Goal: Information Seeking & Learning: Check status

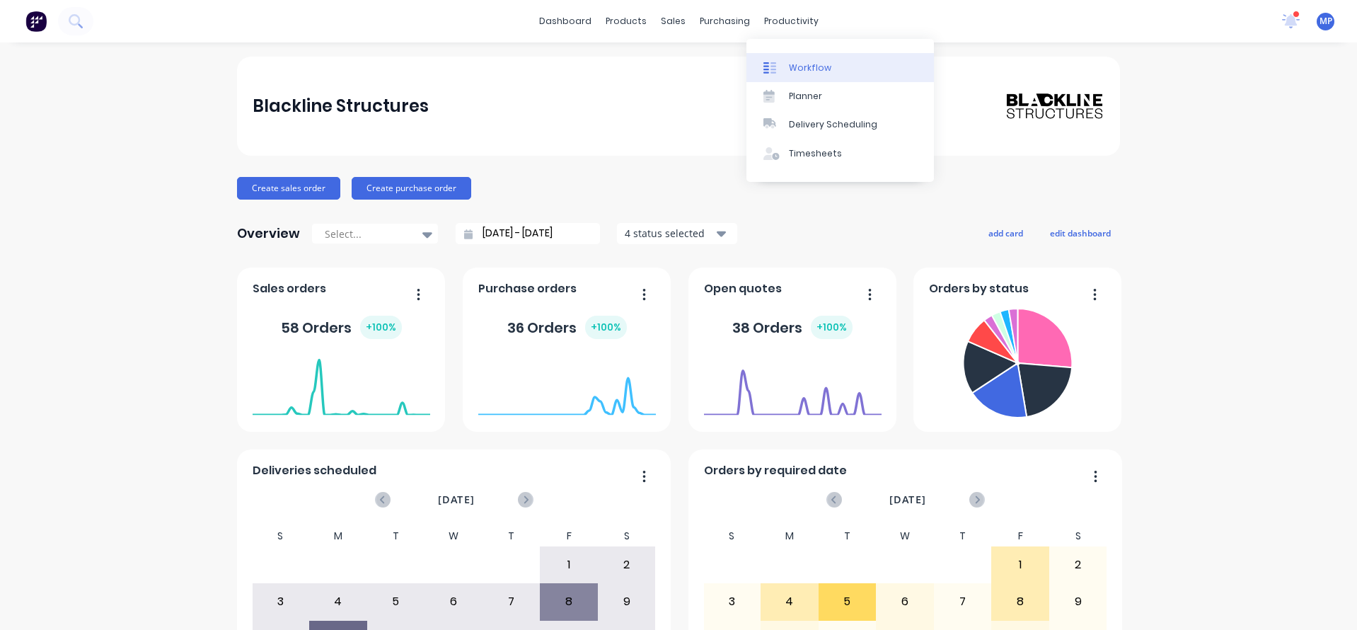
click at [801, 70] on div "Workflow" at bounding box center [810, 68] width 42 height 13
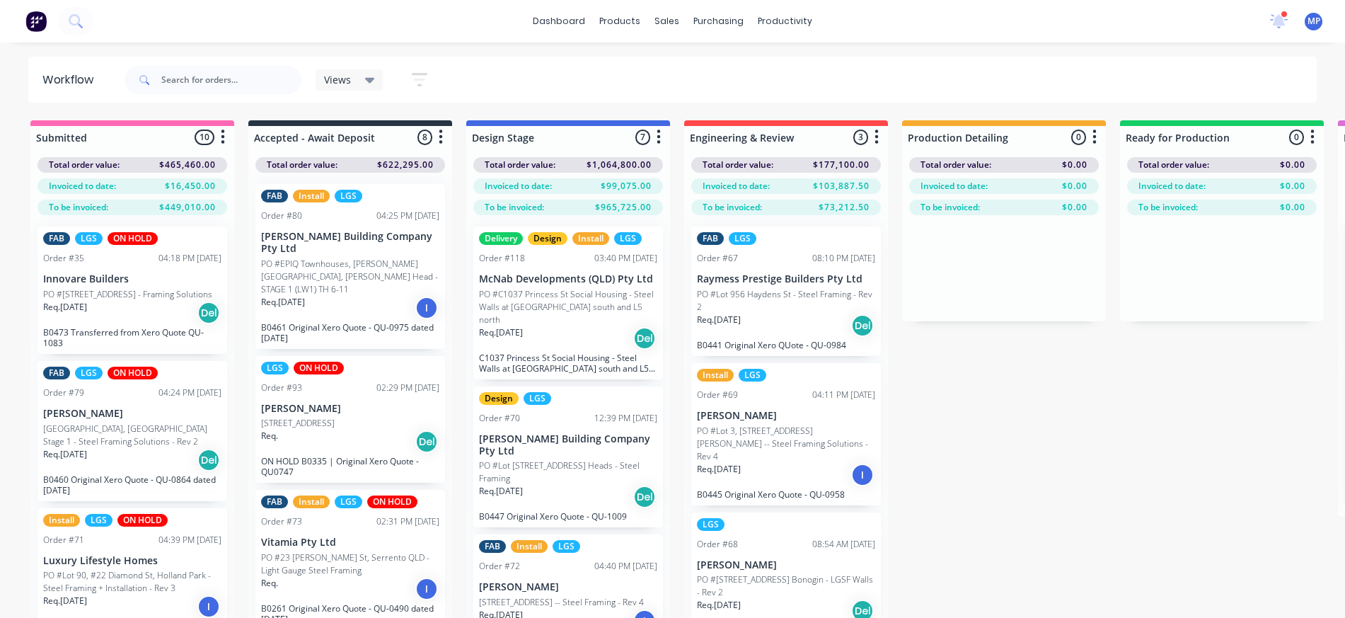
click at [754, 579] on p "PO #[STREET_ADDRESS] Bonogin - LGSF Walls - Rev 2" at bounding box center [786, 585] width 178 height 25
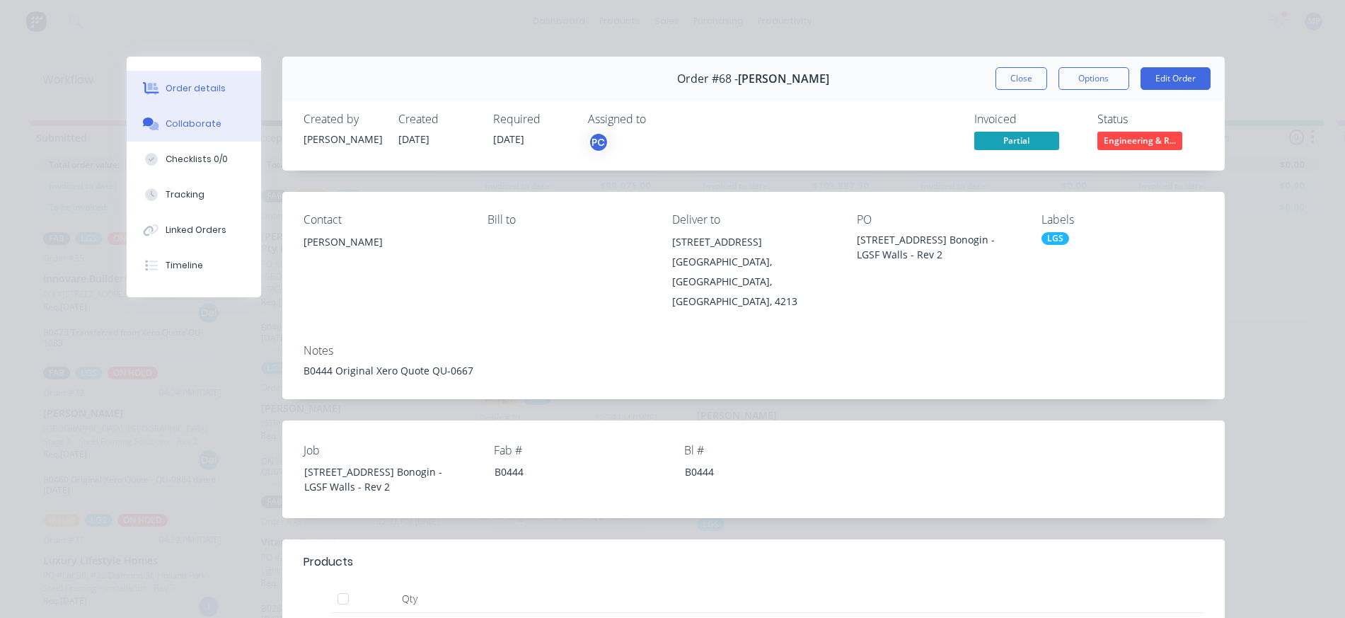
click at [201, 127] on div "Collaborate" at bounding box center [194, 123] width 56 height 13
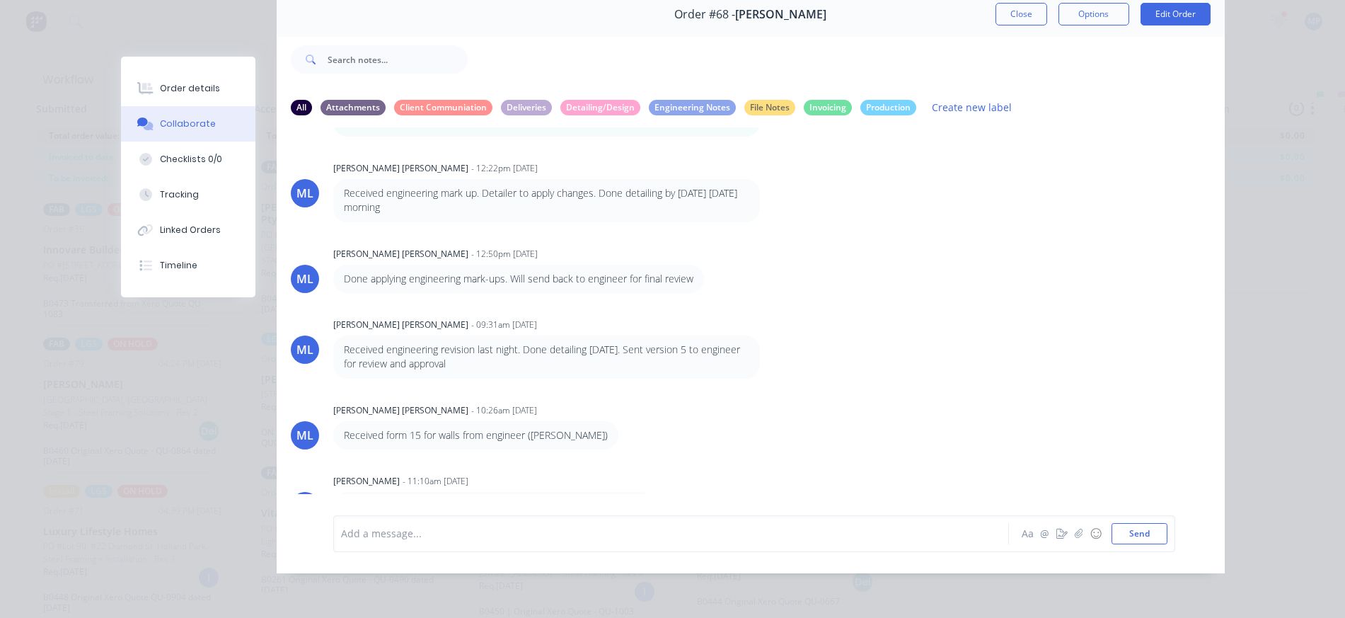
scroll to position [57, 0]
click at [473, 527] on div at bounding box center [651, 533] width 619 height 15
click at [188, 22] on div "Order #68 - [PERSON_NAME] Close Options Edit Order All Attachments Client Commu…" at bounding box center [673, 282] width 1104 height 581
click at [538, 31] on div at bounding box center [846, 59] width 757 height 57
click at [783, 57] on div at bounding box center [846, 59] width 757 height 57
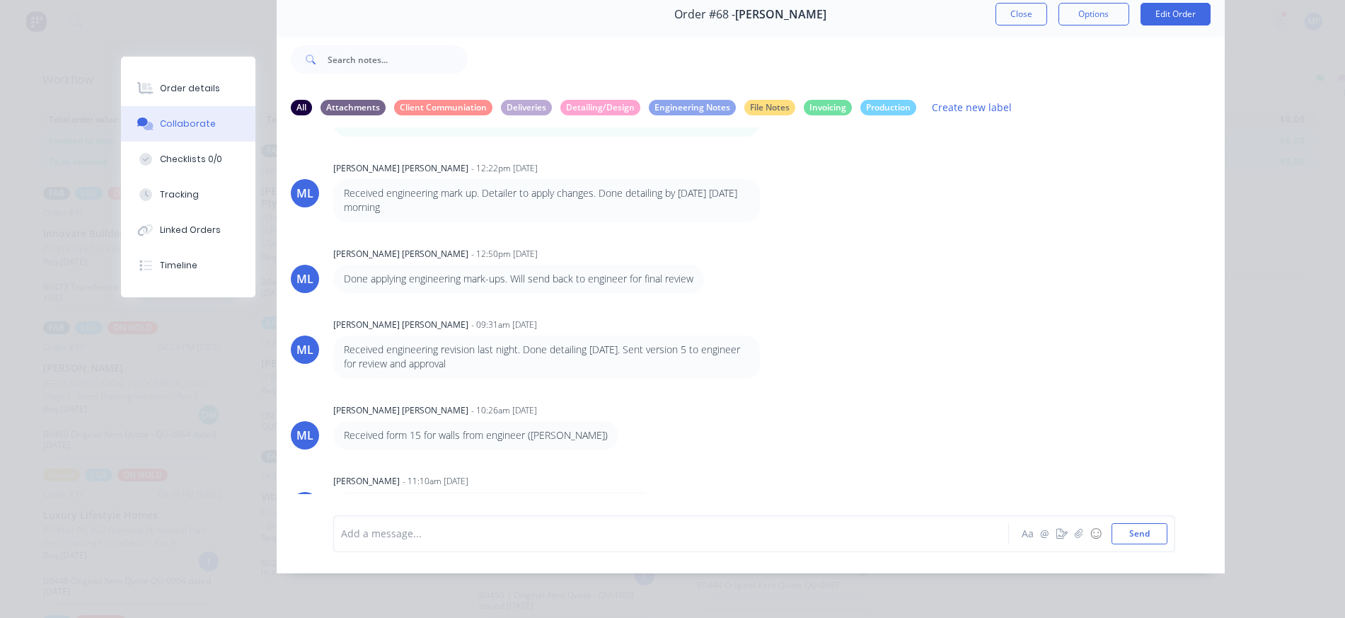
click at [999, 243] on div "ML [PERSON_NAME] [PERSON_NAME] - 12:50pm [DATE] Done applying engineering mark-…" at bounding box center [751, 268] width 948 height 50
click at [178, 123] on div "Collaborate" at bounding box center [188, 123] width 56 height 13
click at [181, 25] on div "Order #68 - [PERSON_NAME] Close Options Edit Order All Attachments Client Commu…" at bounding box center [673, 282] width 1104 height 581
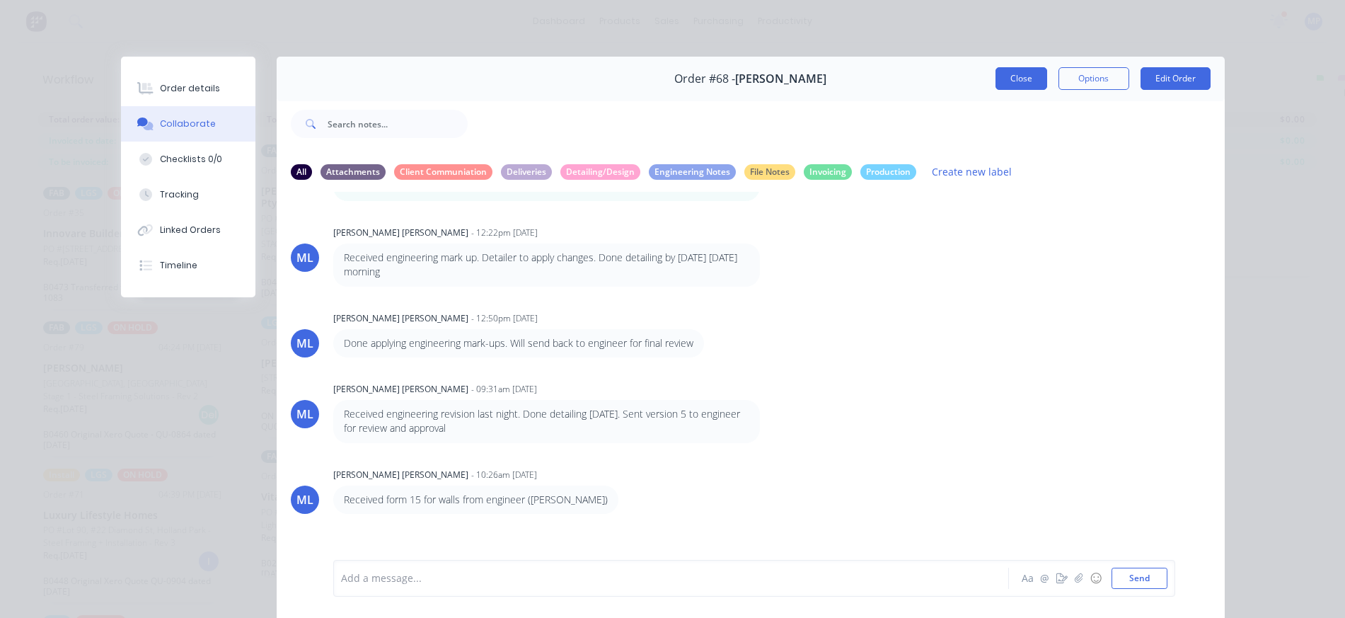
click at [1028, 84] on button "Close" at bounding box center [1022, 78] width 52 height 23
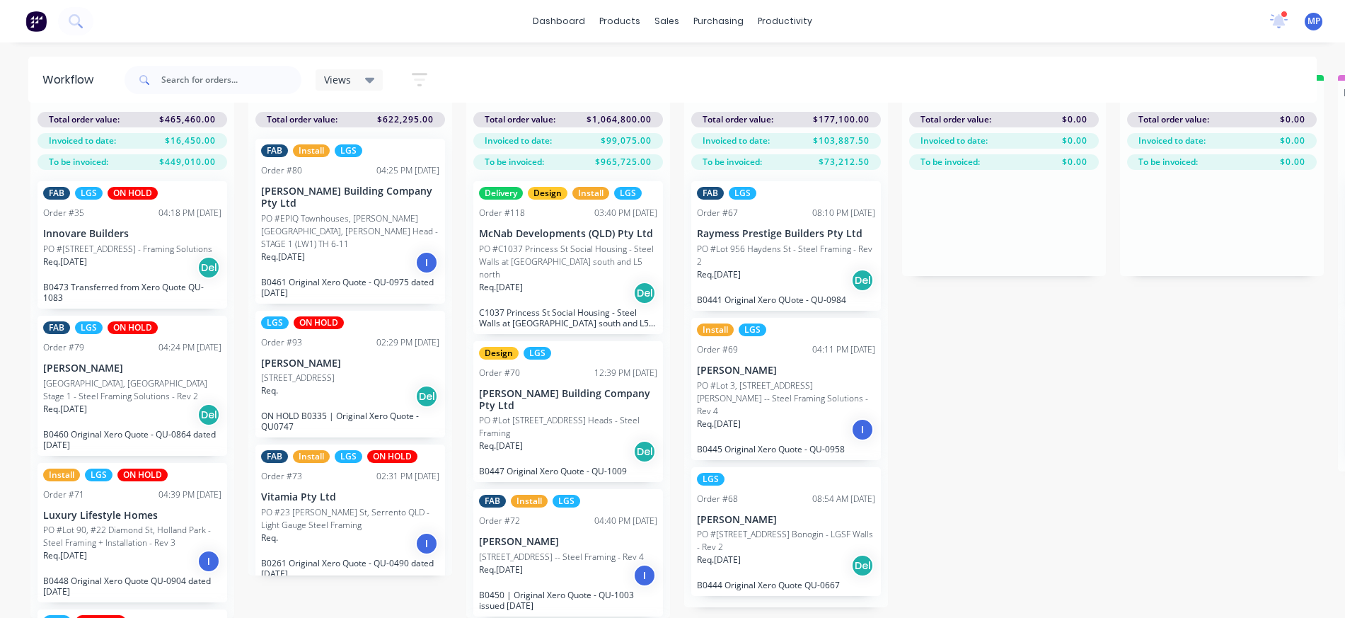
click at [781, 379] on p "PO #Lot 3, [STREET_ADDRESS][PERSON_NAME] -- Steel Framing Solutions - Rev 4" at bounding box center [786, 398] width 178 height 38
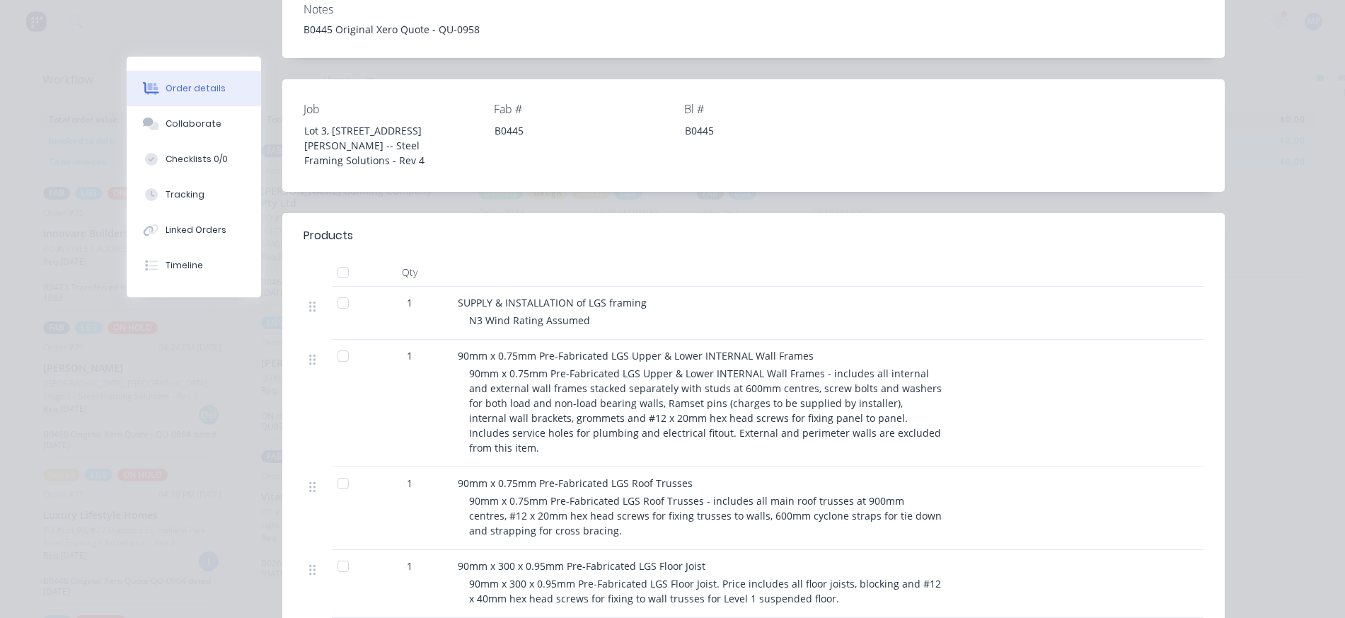
scroll to position [637, 0]
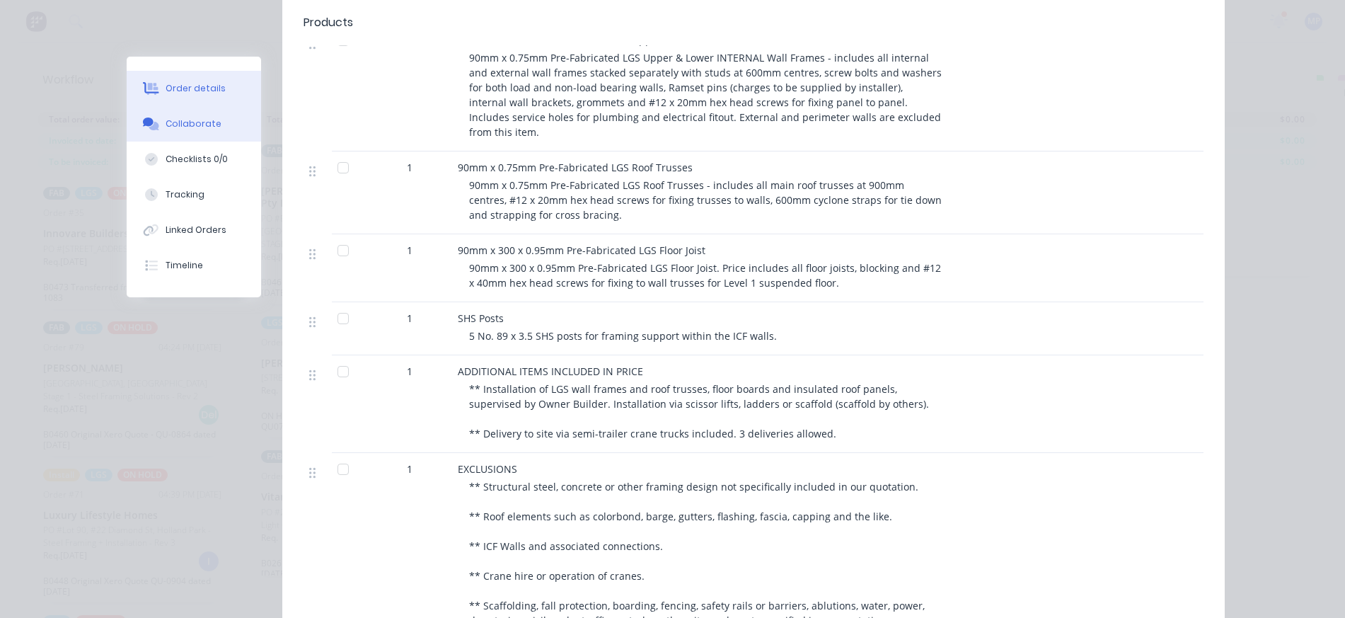
click at [201, 120] on div "Collaborate" at bounding box center [194, 123] width 56 height 13
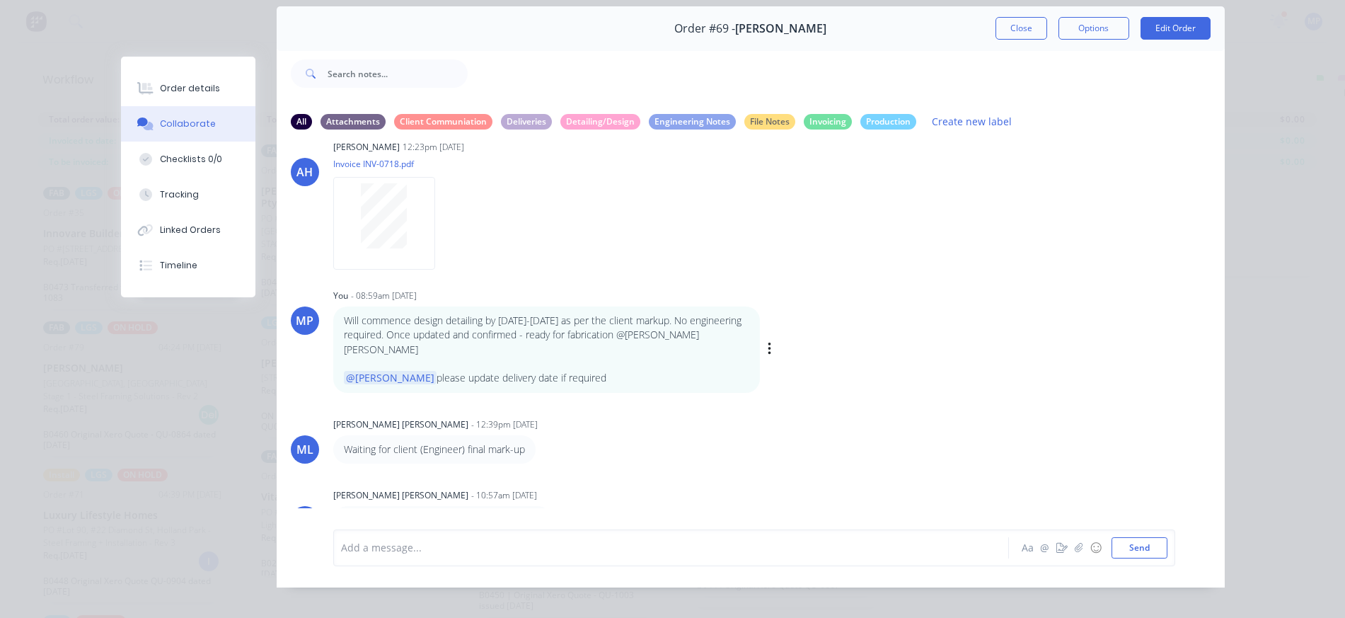
scroll to position [76, 0]
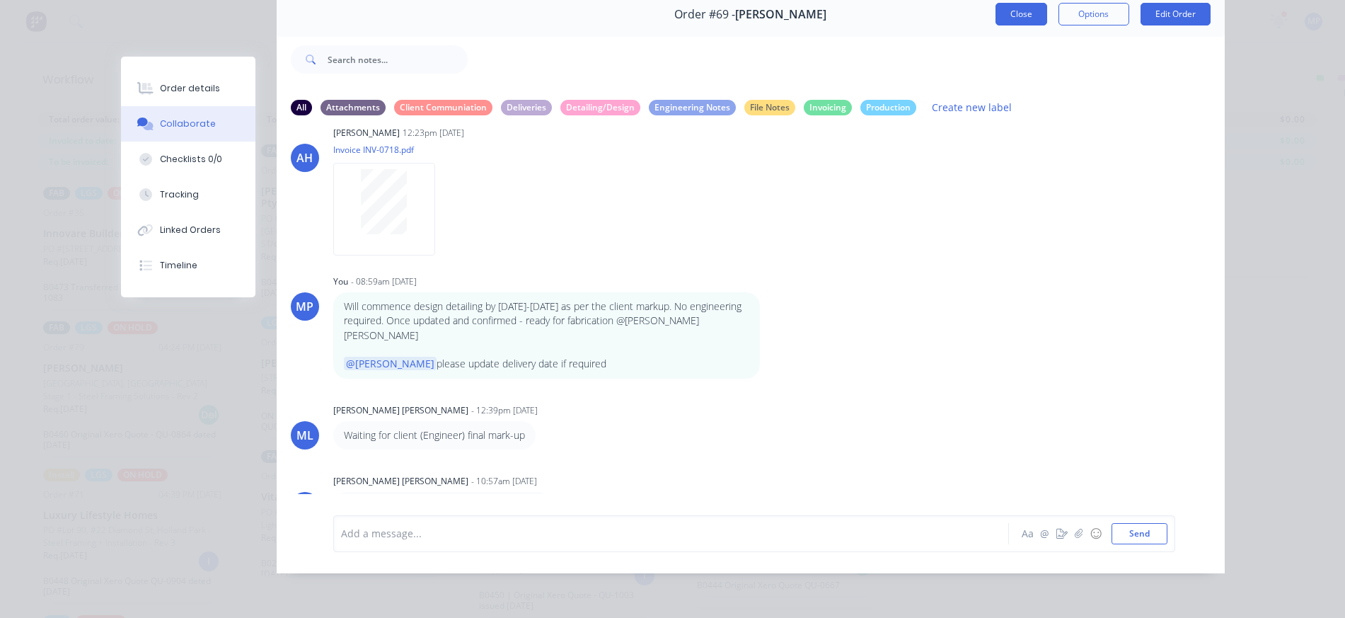
click at [1025, 6] on button "Close" at bounding box center [1022, 14] width 52 height 23
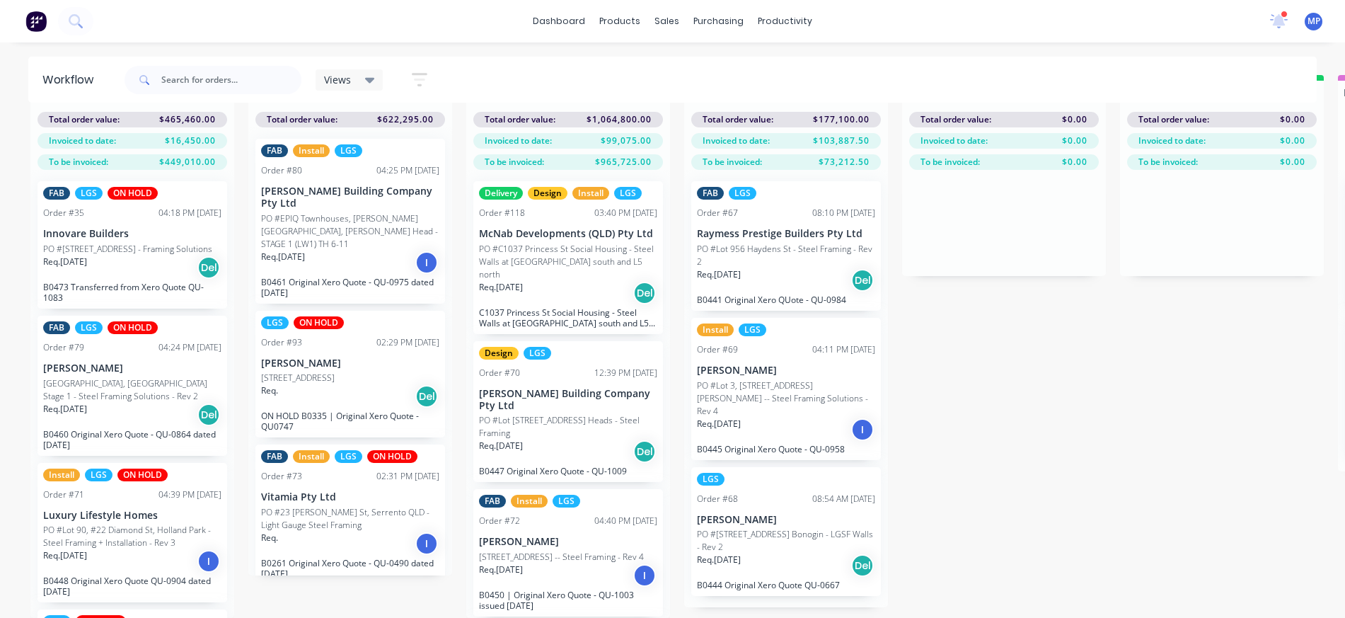
click at [801, 244] on p "PO #Lot 956 Haydens St - Steel Framing - Rev 2" at bounding box center [786, 255] width 178 height 25
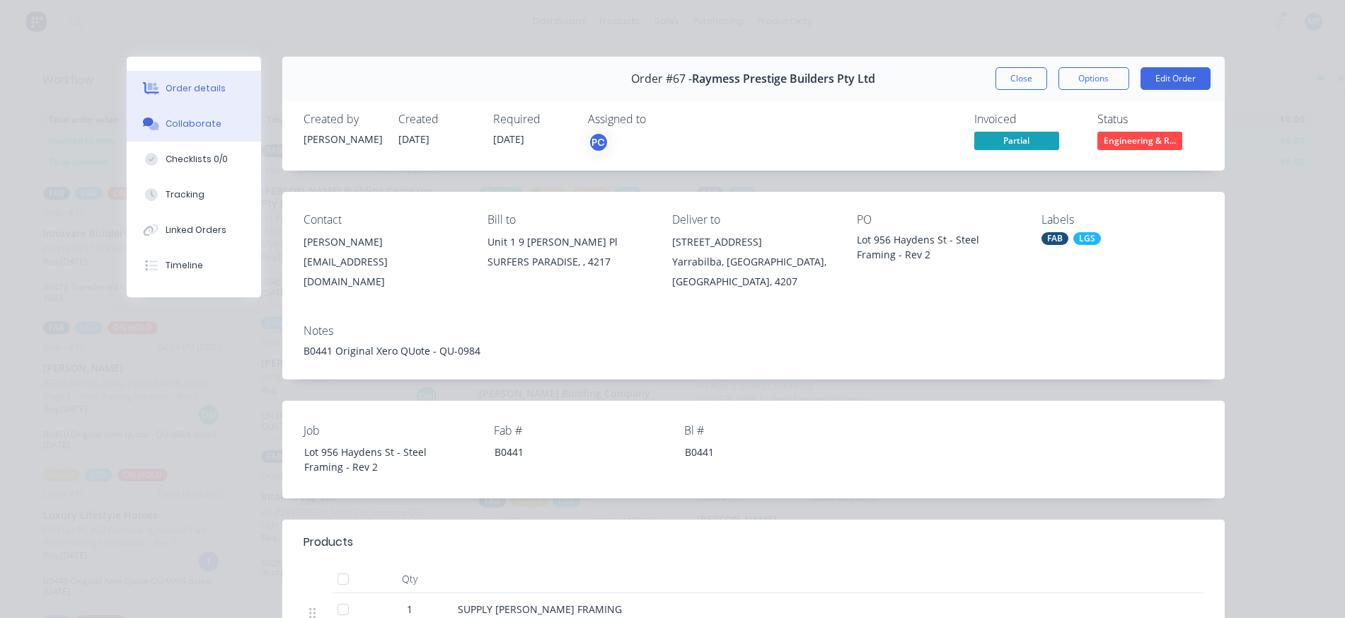
click at [178, 122] on div "Collaborate" at bounding box center [194, 123] width 56 height 13
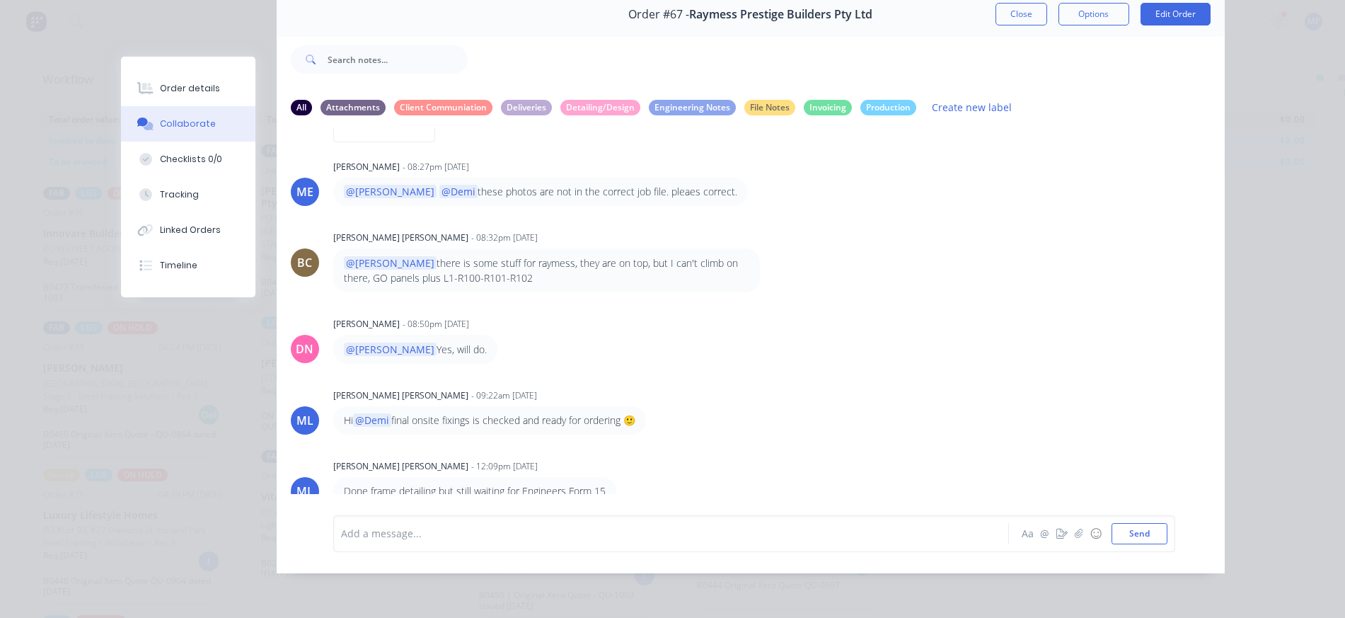
scroll to position [2253, 0]
drag, startPoint x: 600, startPoint y: 477, endPoint x: 327, endPoint y: 478, distance: 273.2
click at [333, 478] on div "Done frame detailing but still waiting for Engineers Form 15" at bounding box center [474, 491] width 283 height 28
click at [924, 261] on div "[PERSON_NAME] - 08:32pm [DATE] @[PERSON_NAME] there is some stuff for raymess, …" at bounding box center [751, 259] width 948 height 65
click at [459, 539] on div at bounding box center [651, 533] width 619 height 15
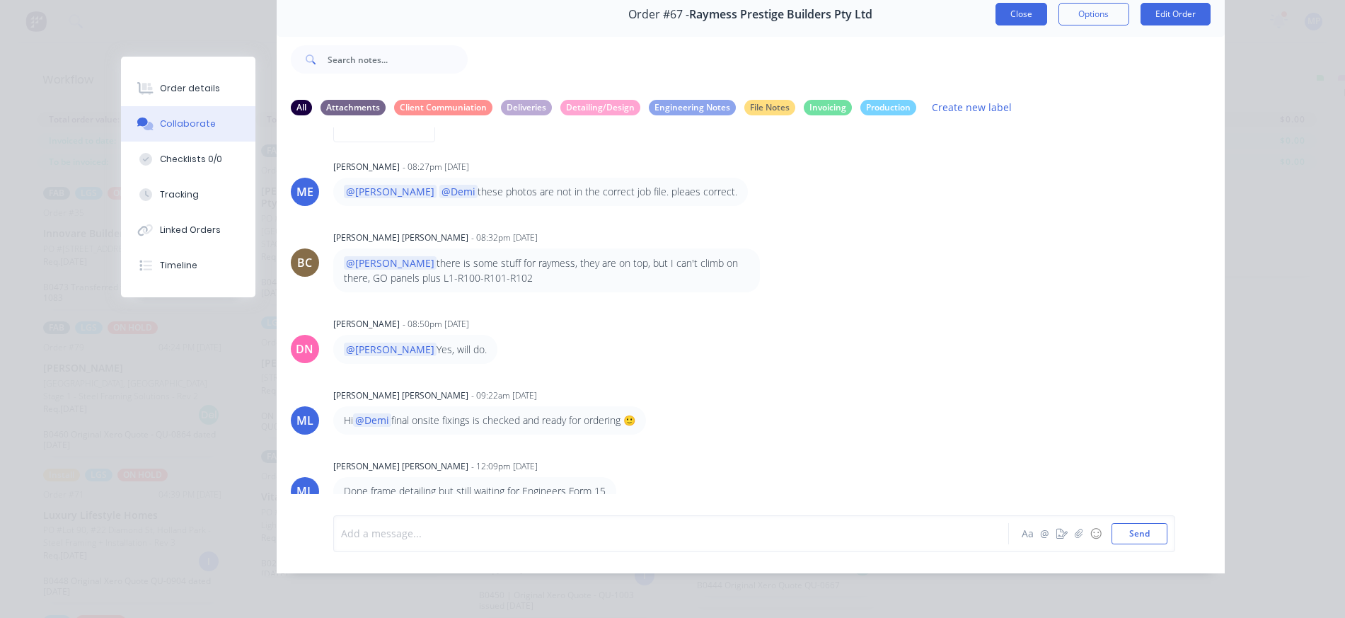
click at [1026, 4] on button "Close" at bounding box center [1022, 14] width 52 height 23
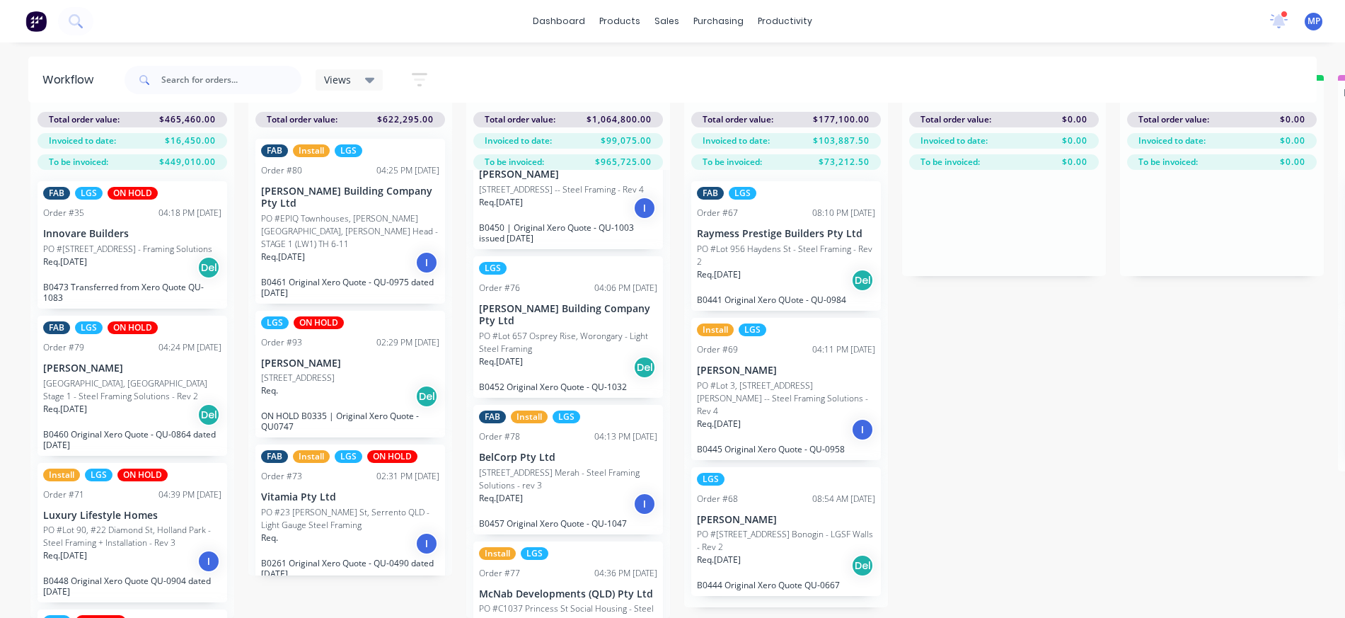
scroll to position [353, 0]
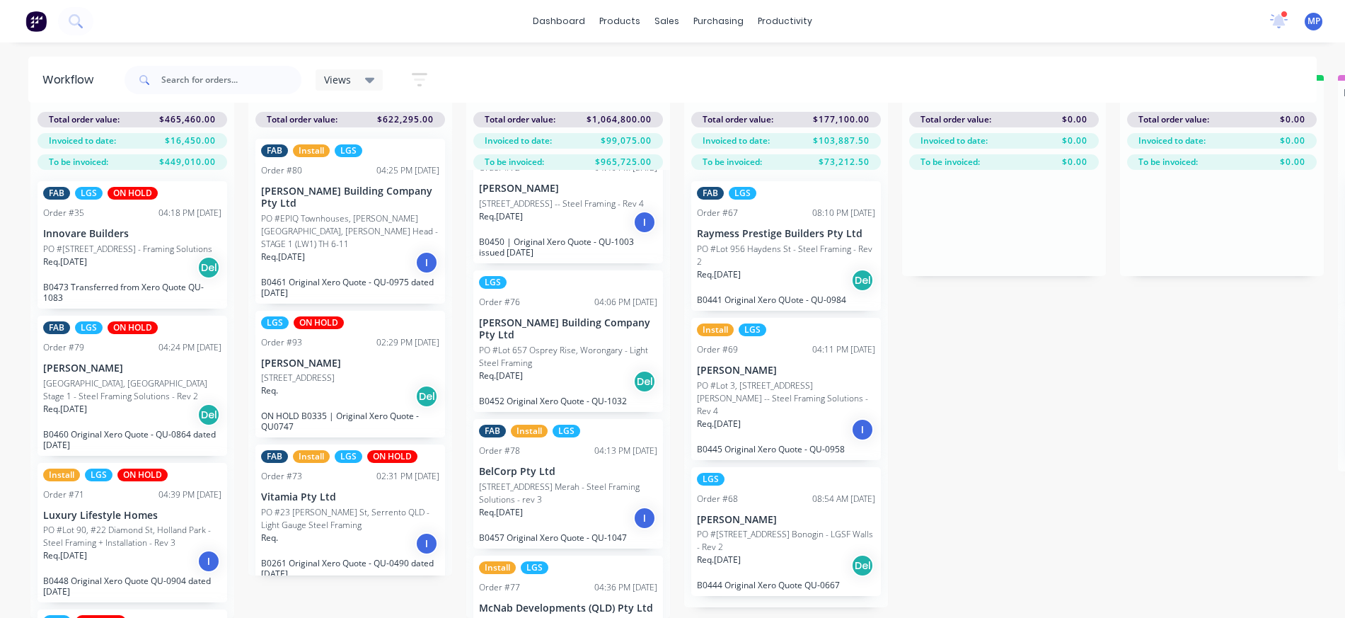
click at [561, 346] on p "PO #Lot 657 Osprey Rise, Worongary - Light Steel Framing" at bounding box center [568, 356] width 178 height 25
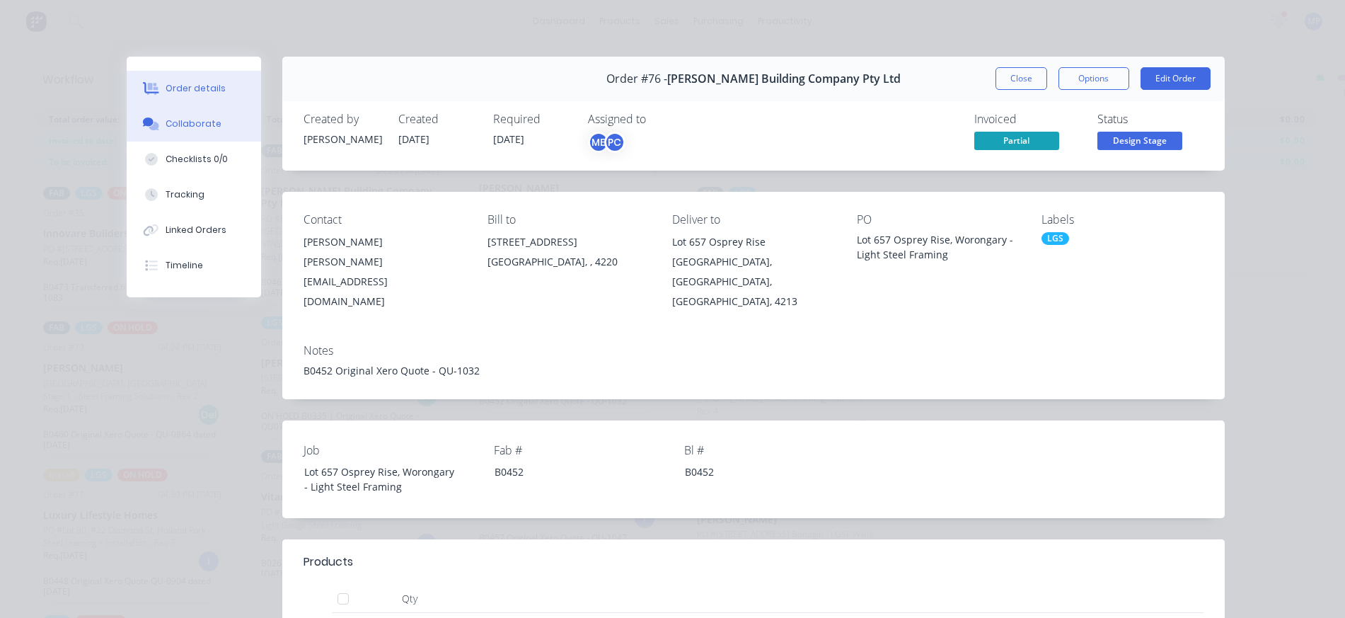
click at [175, 126] on div "Collaborate" at bounding box center [194, 123] width 56 height 13
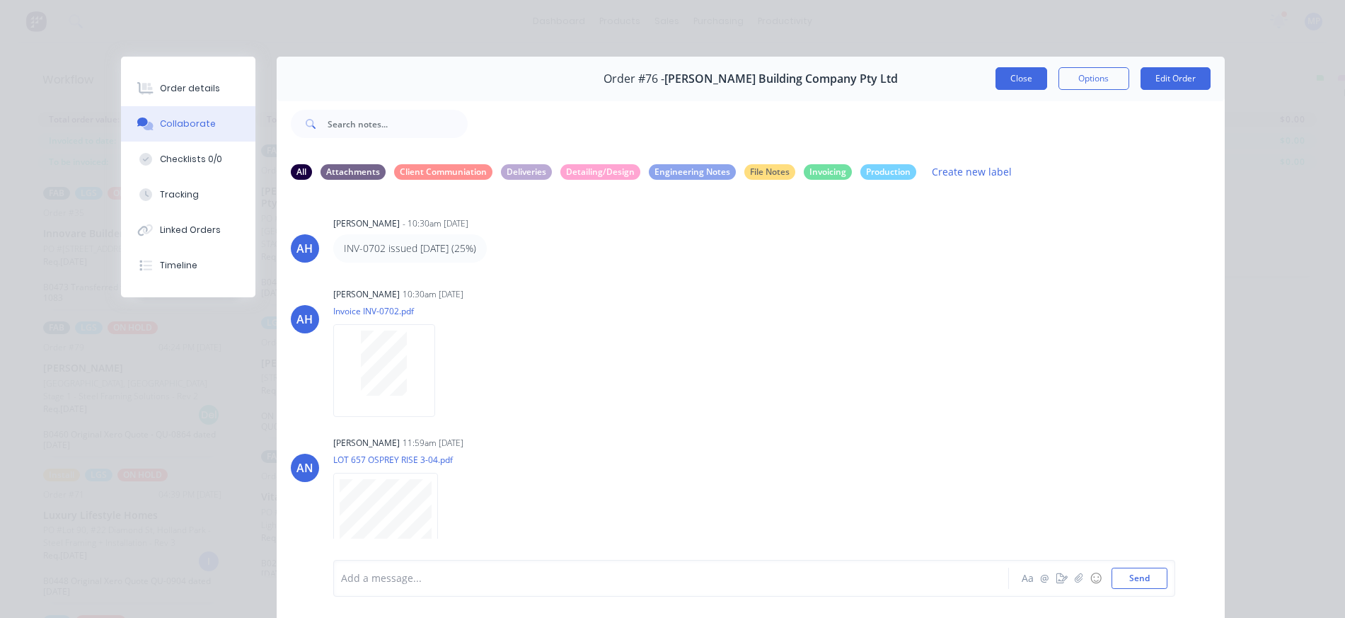
click at [1017, 77] on button "Close" at bounding box center [1022, 78] width 52 height 23
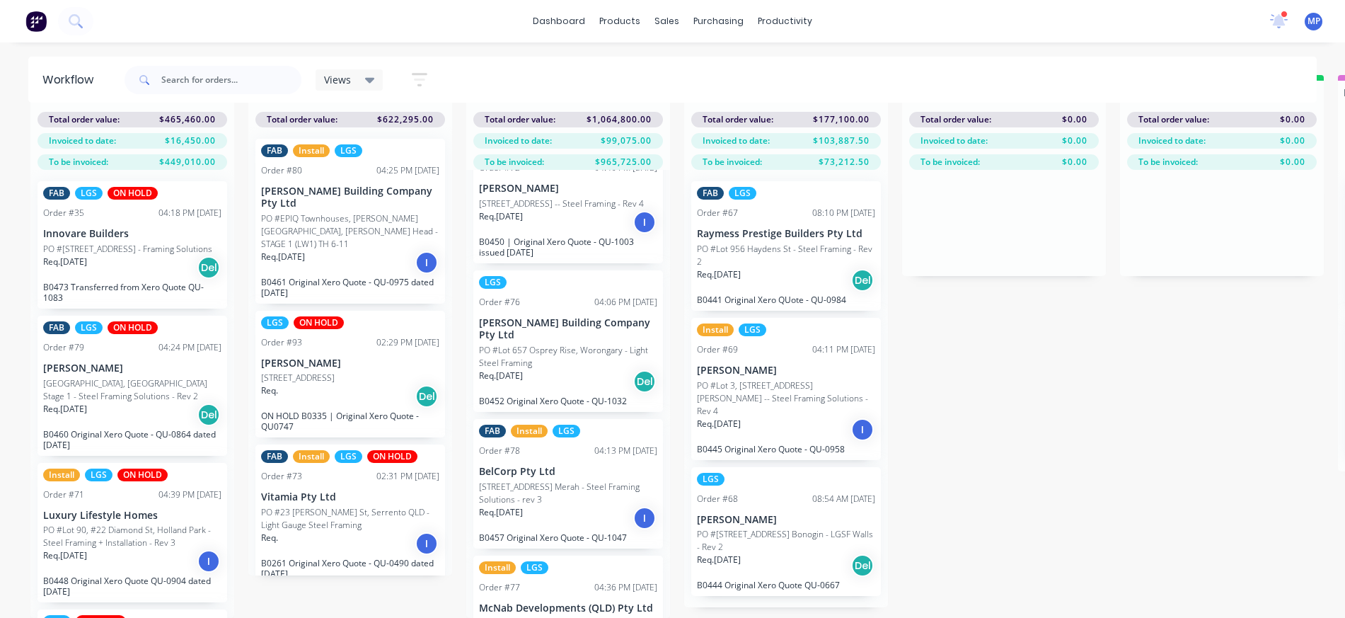
click at [1280, 19] on icon at bounding box center [1278, 19] width 13 height 13
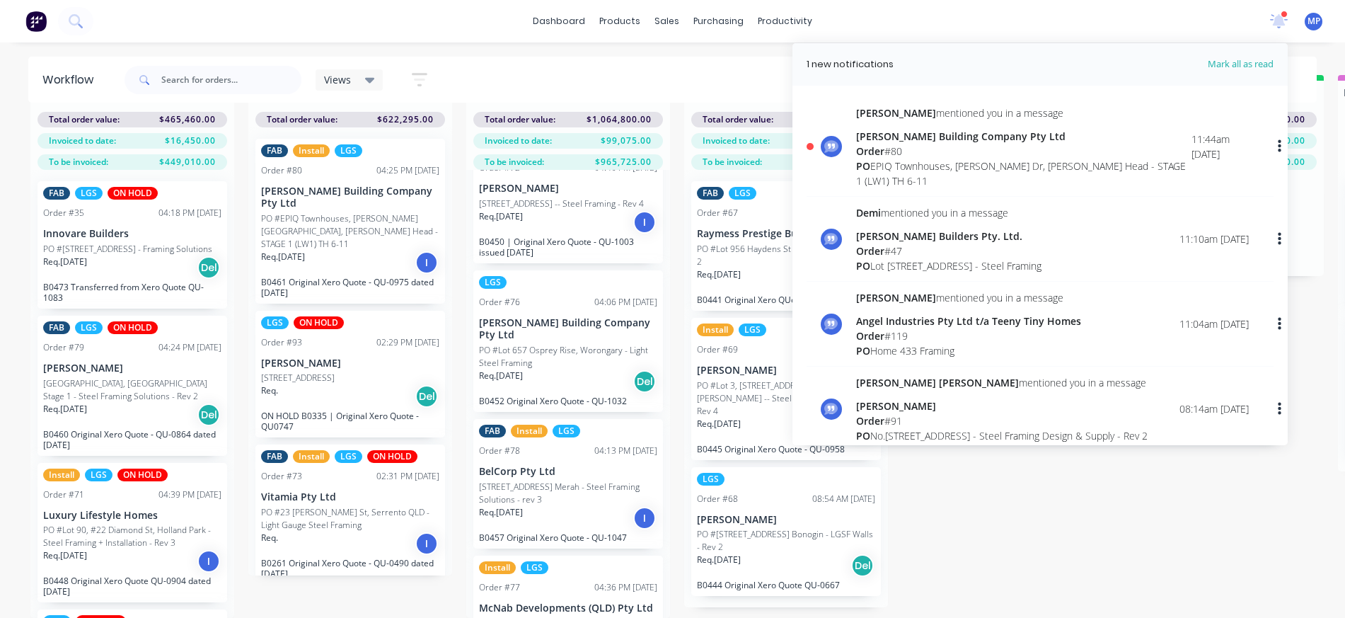
click at [748, 64] on div "Views Save new view None (Default) edit [PERSON_NAME]'s View edit Show/Hide sta…" at bounding box center [720, 80] width 1196 height 42
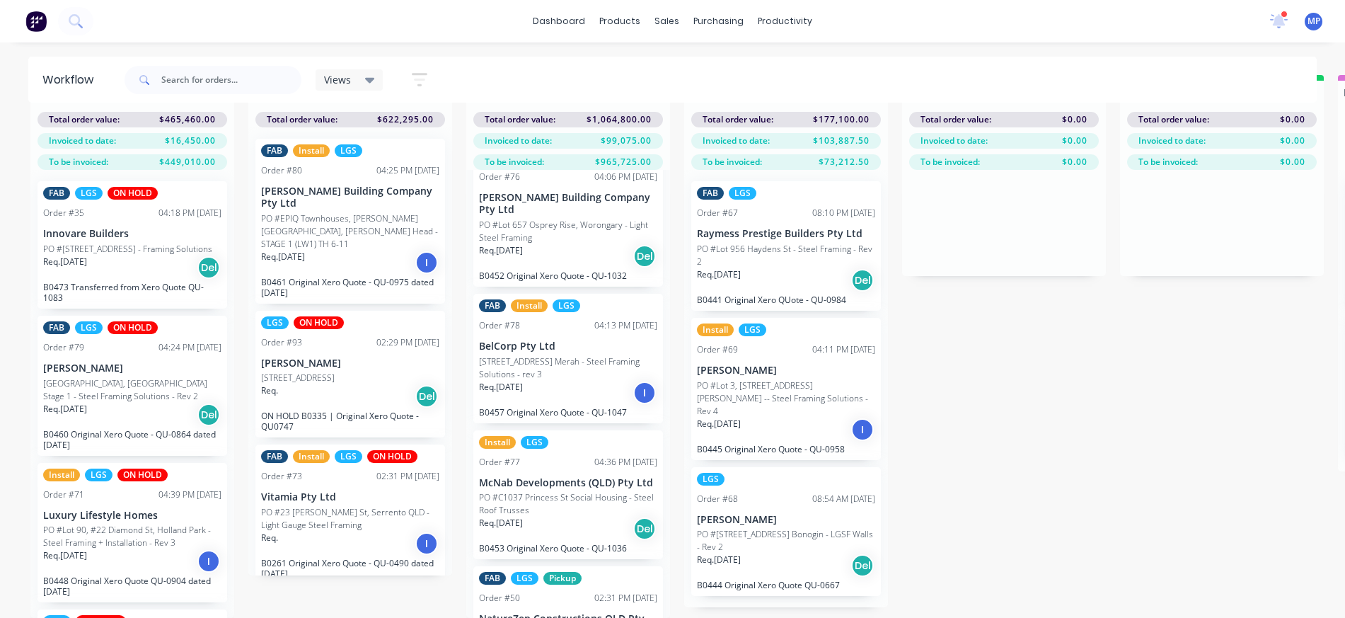
scroll to position [424, 0]
